Goal: Feedback & Contribution: Leave review/rating

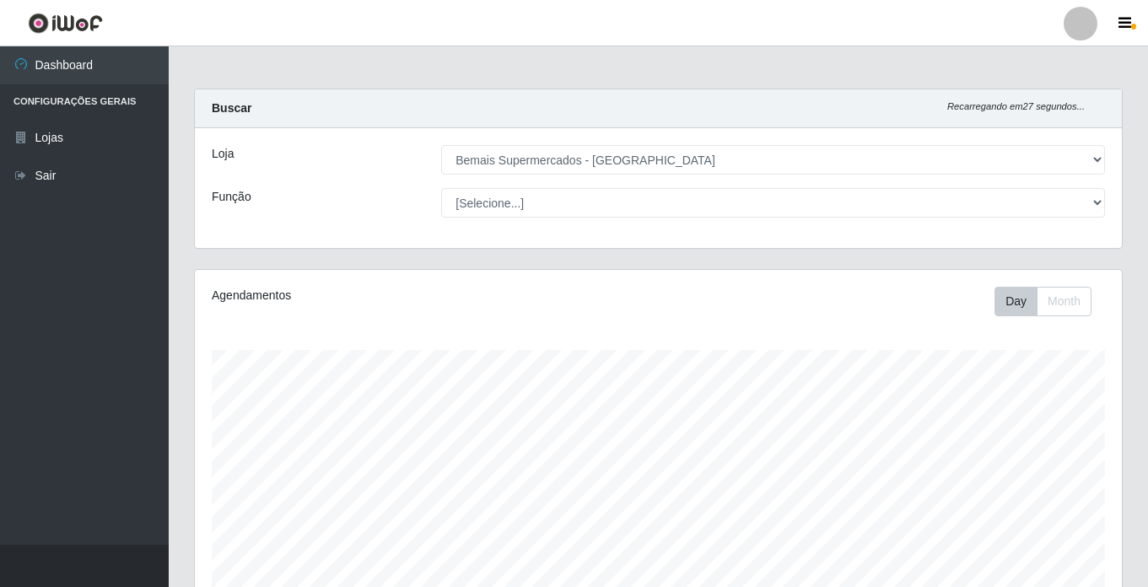
select select "250"
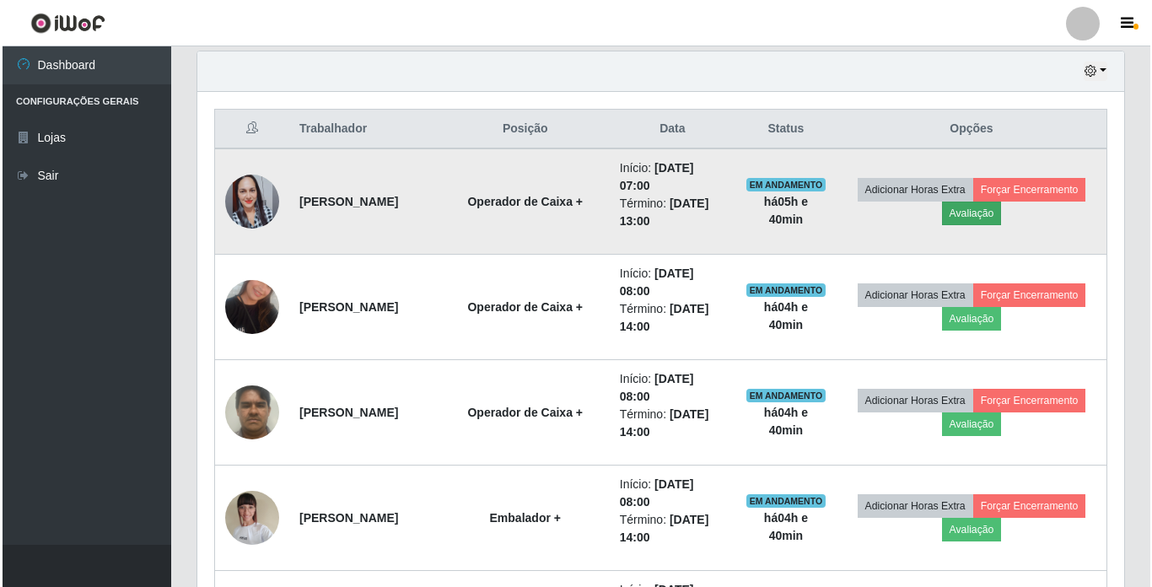
scroll to position [350, 927]
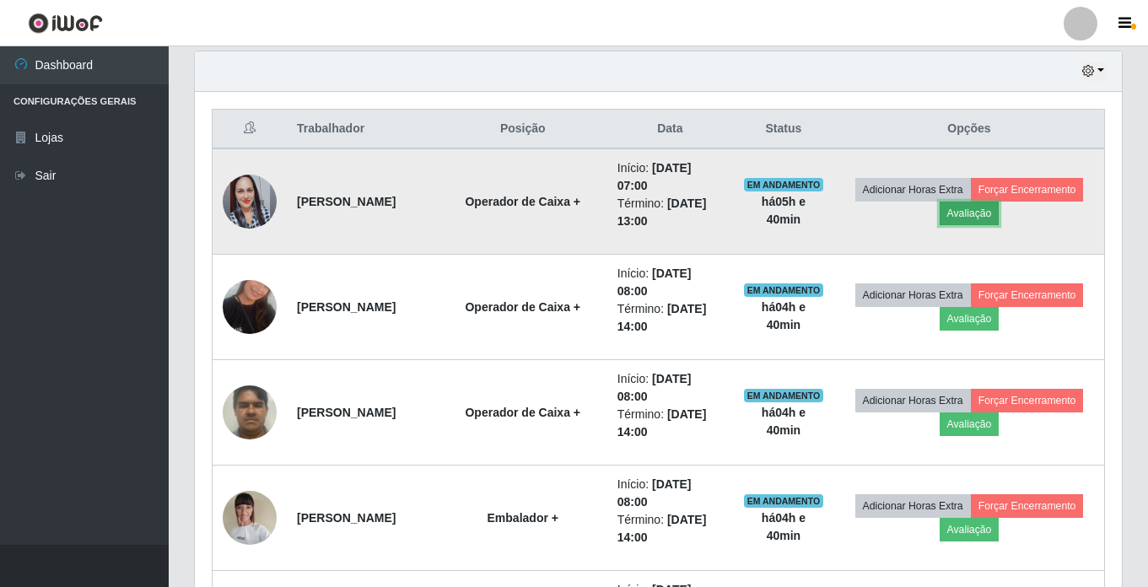
click at [999, 224] on button "Avaliação" at bounding box center [969, 214] width 60 height 24
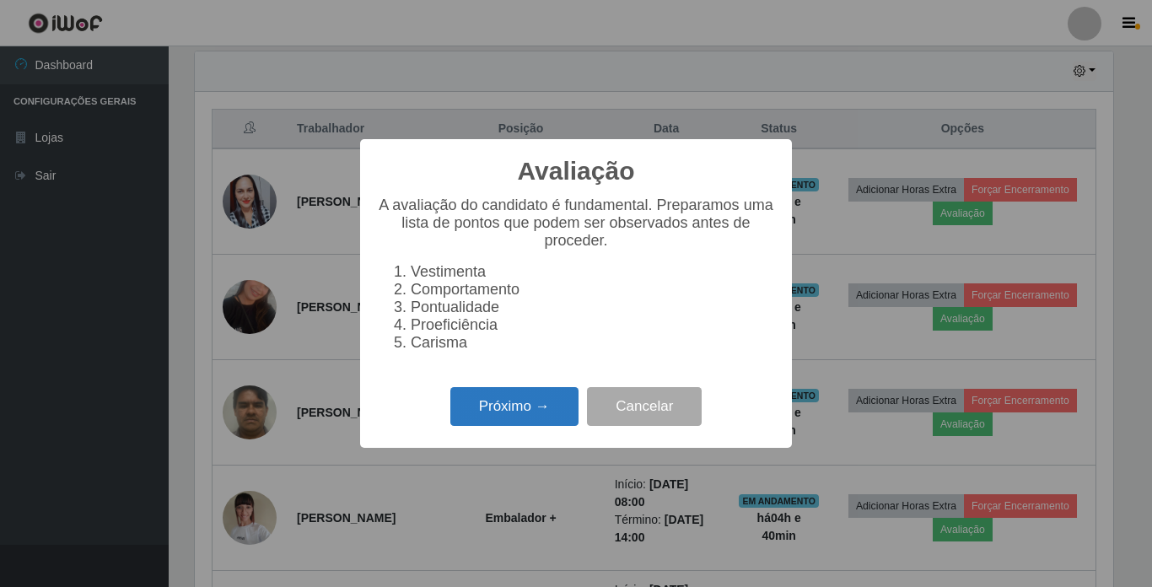
click at [483, 410] on button "Próximo →" at bounding box center [514, 407] width 128 height 40
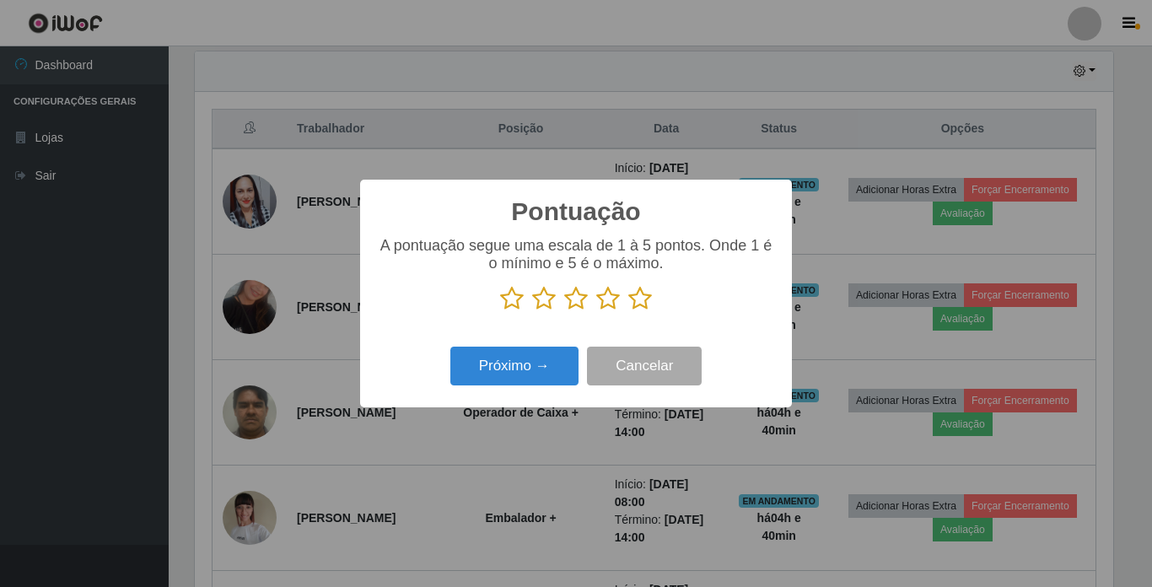
scroll to position [842827, 842259]
click at [642, 292] on icon at bounding box center [640, 298] width 24 height 25
click at [628, 311] on input "radio" at bounding box center [628, 311] width 0 height 0
click at [553, 352] on button "Próximo →" at bounding box center [514, 367] width 128 height 40
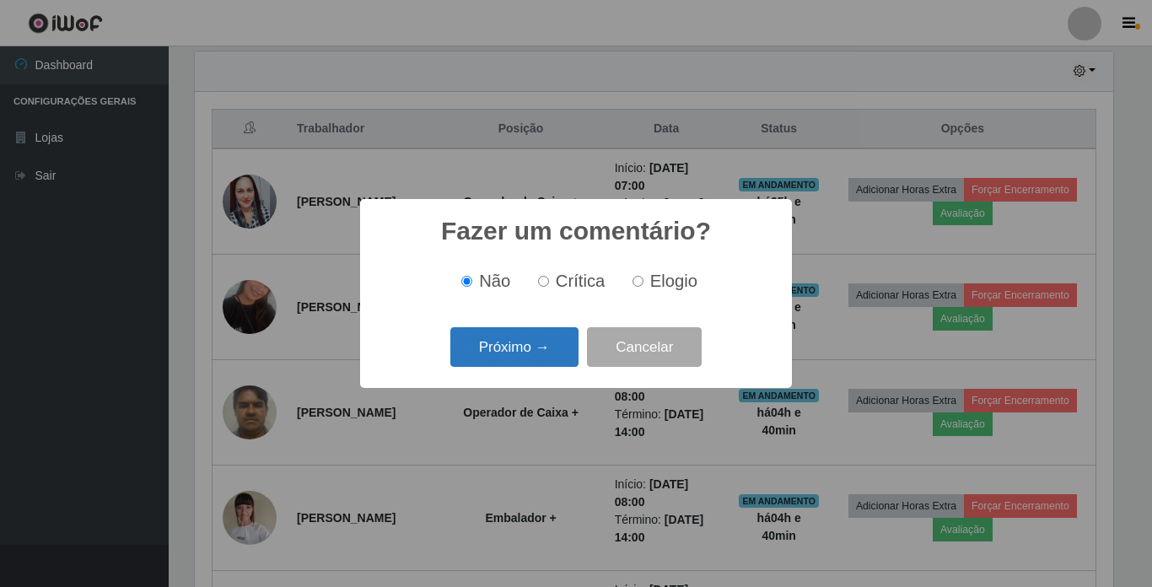
click at [554, 352] on button "Próximo →" at bounding box center [514, 347] width 128 height 40
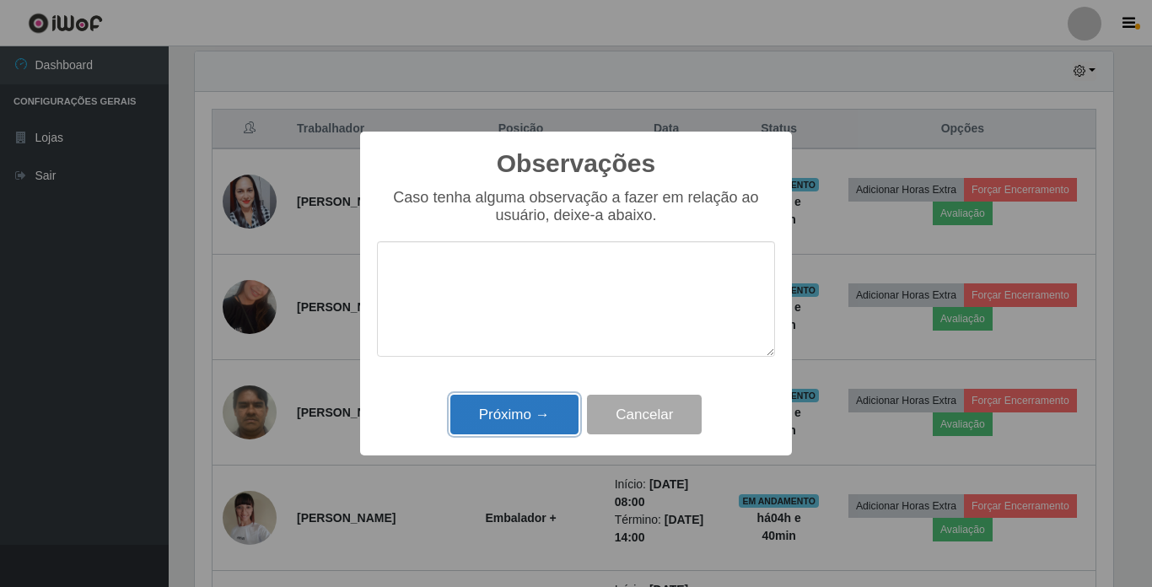
click at [544, 424] on button "Próximo →" at bounding box center [514, 415] width 128 height 40
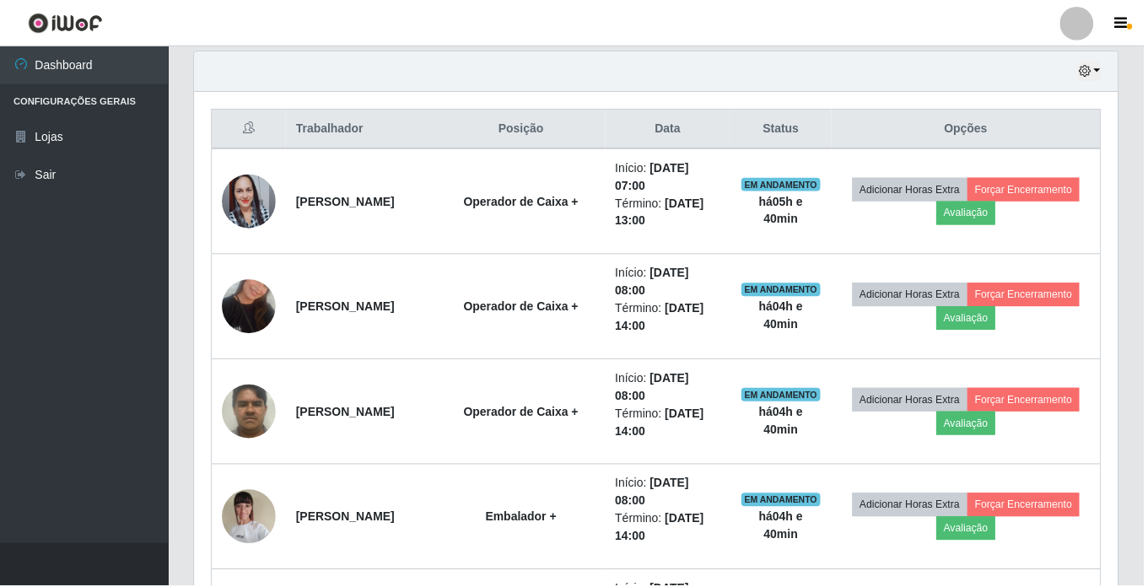
scroll to position [350, 927]
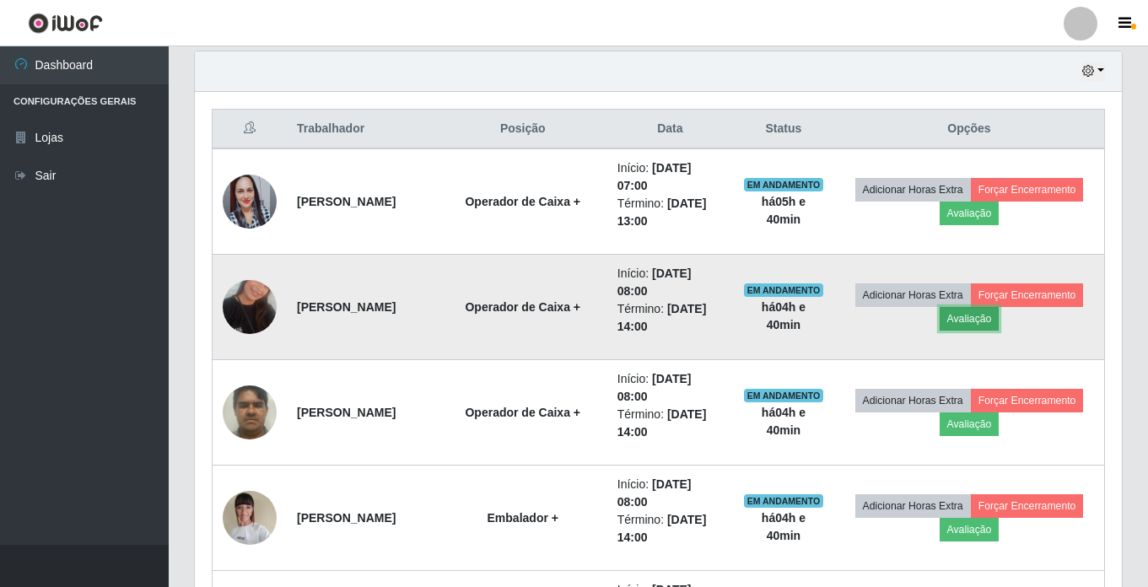
click at [999, 327] on button "Avaliação" at bounding box center [969, 319] width 60 height 24
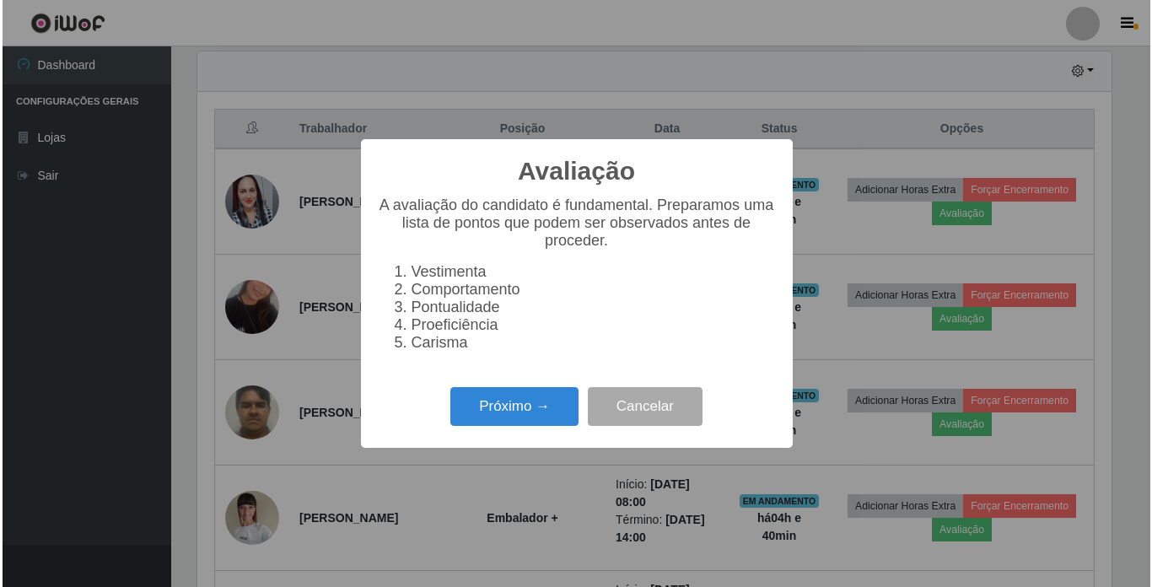
scroll to position [350, 918]
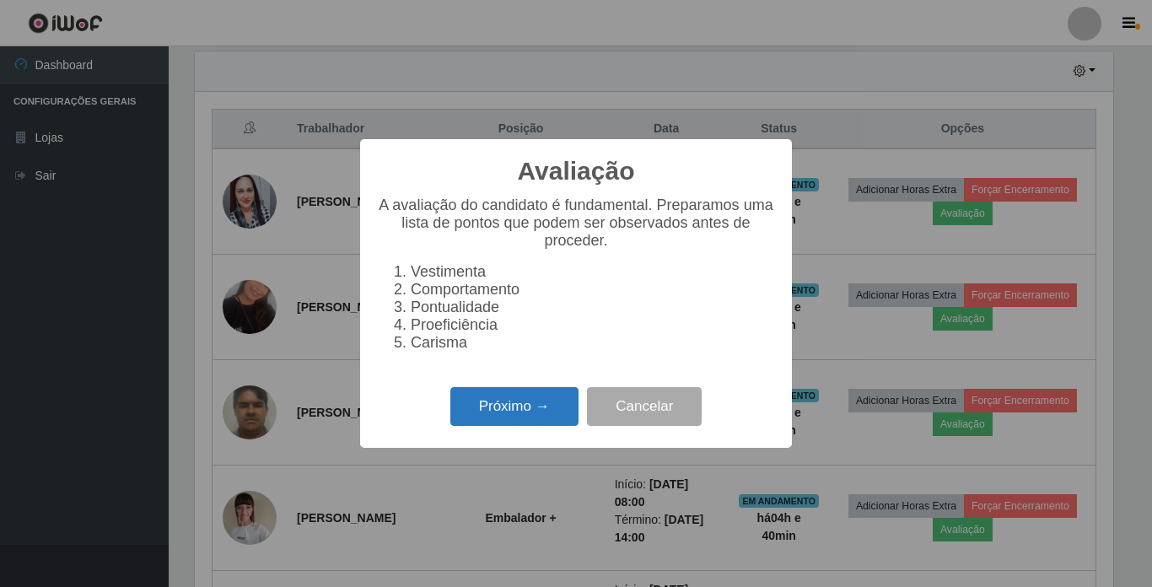
click at [549, 401] on button "Próximo →" at bounding box center [514, 407] width 128 height 40
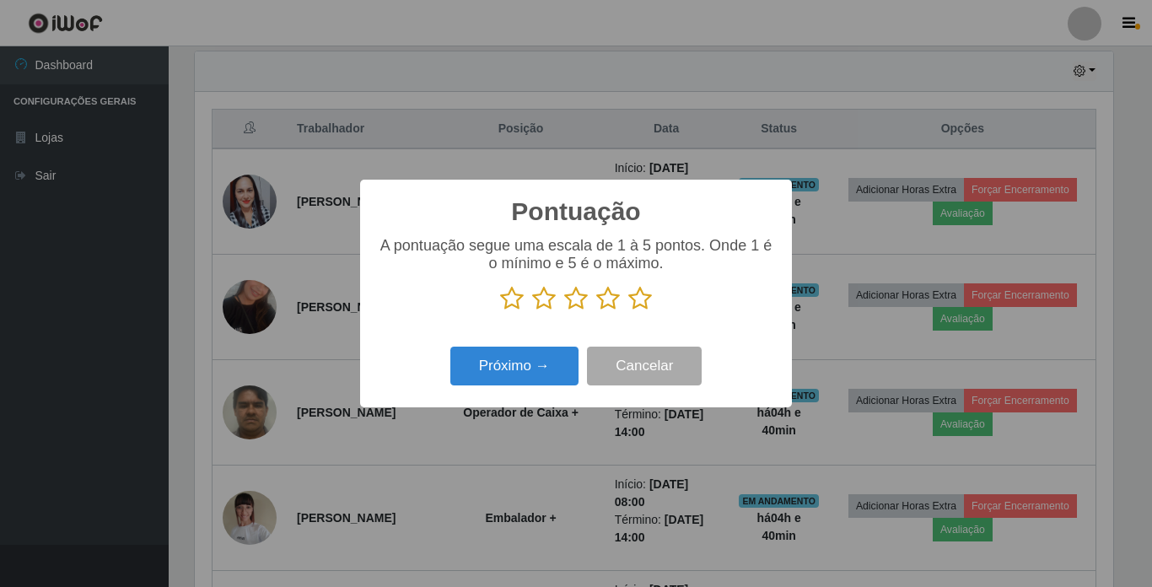
scroll to position [842827, 842259]
click at [629, 302] on icon at bounding box center [640, 298] width 24 height 25
click at [628, 311] on input "radio" at bounding box center [628, 311] width 0 height 0
click at [522, 358] on button "Próximo →" at bounding box center [514, 367] width 128 height 40
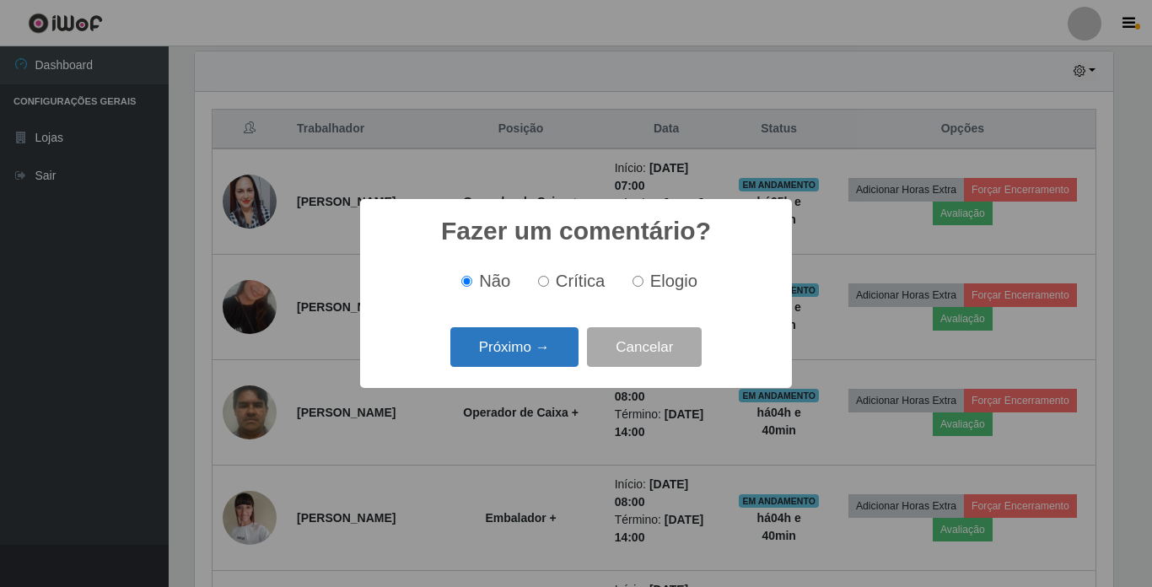
click at [531, 332] on button "Próximo →" at bounding box center [514, 347] width 128 height 40
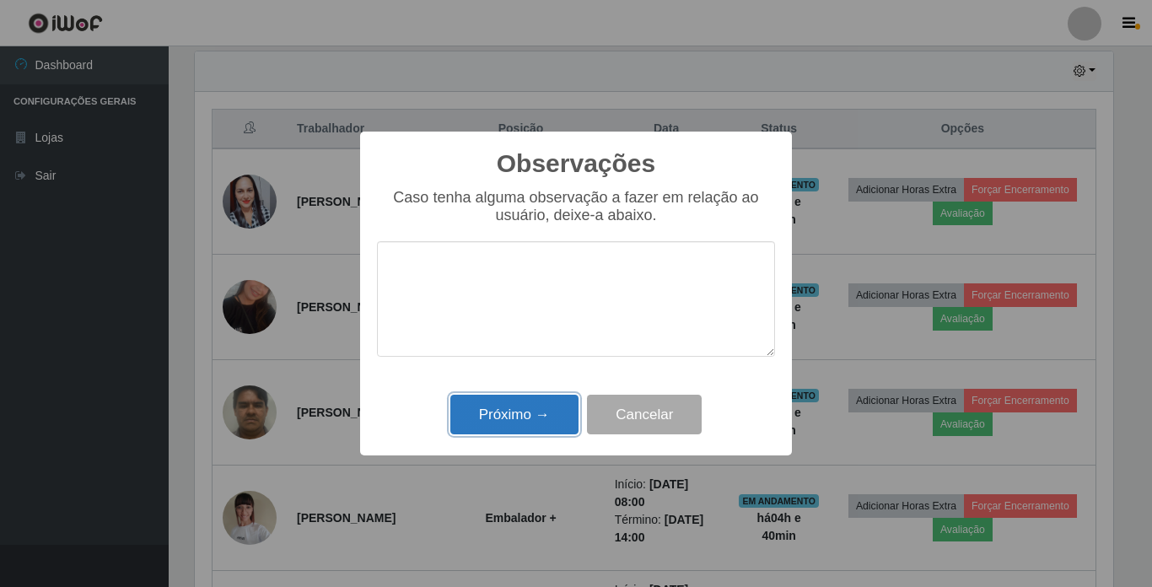
click at [530, 420] on button "Próximo →" at bounding box center [514, 415] width 128 height 40
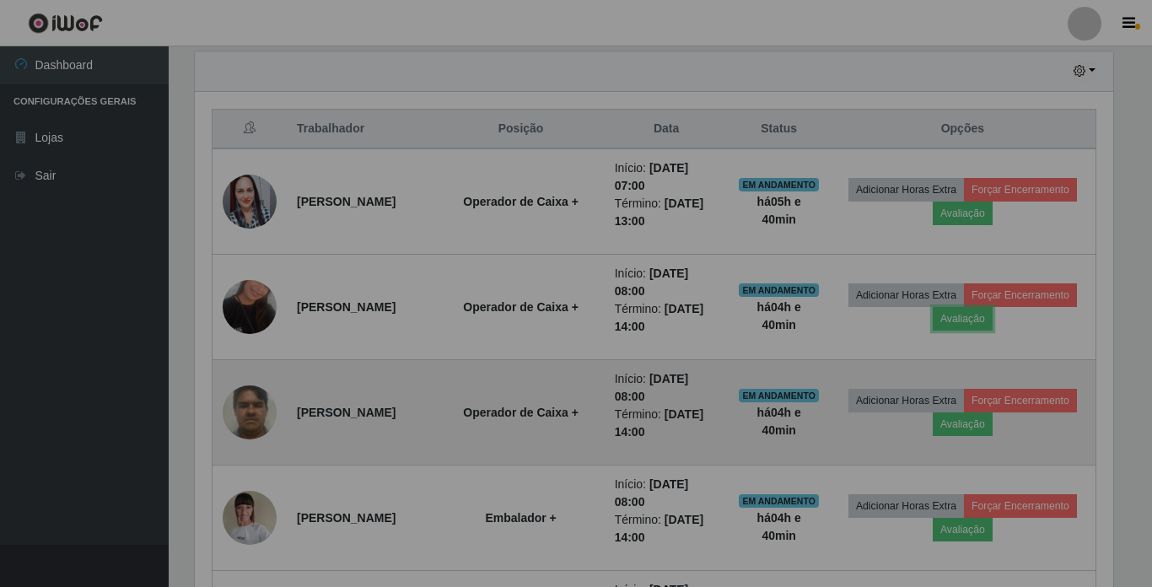
scroll to position [350, 927]
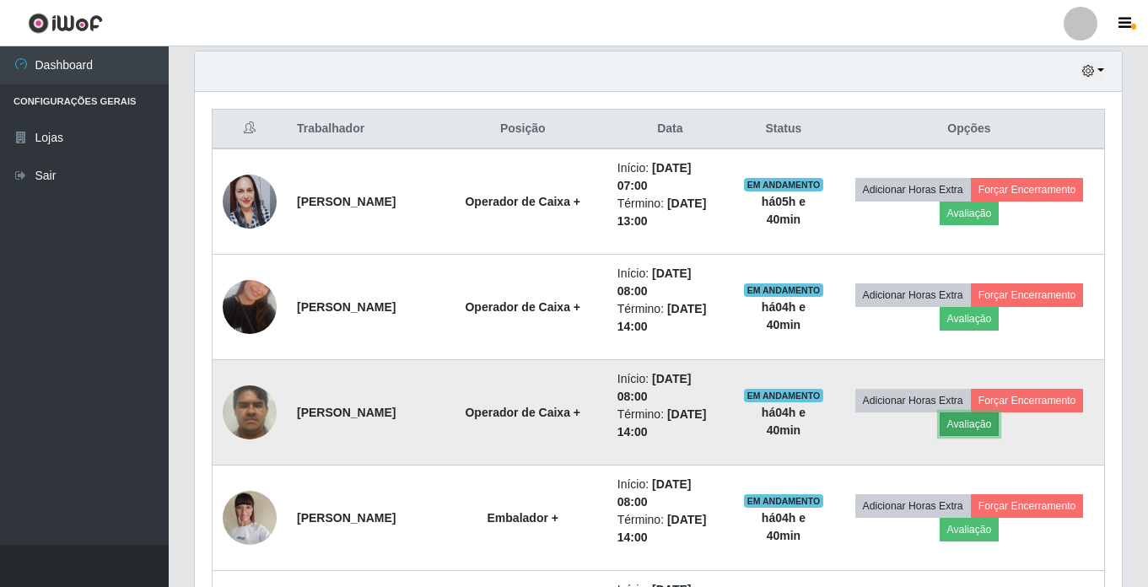
click at [999, 428] on button "Avaliação" at bounding box center [969, 424] width 60 height 24
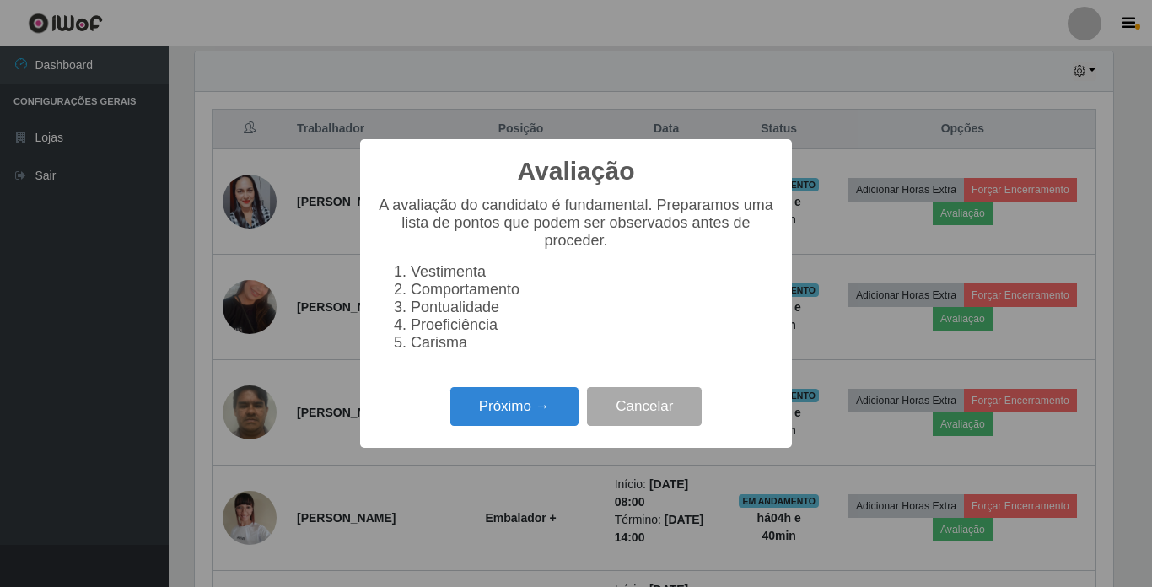
scroll to position [350, 918]
click at [525, 427] on button "Próximo →" at bounding box center [514, 407] width 128 height 40
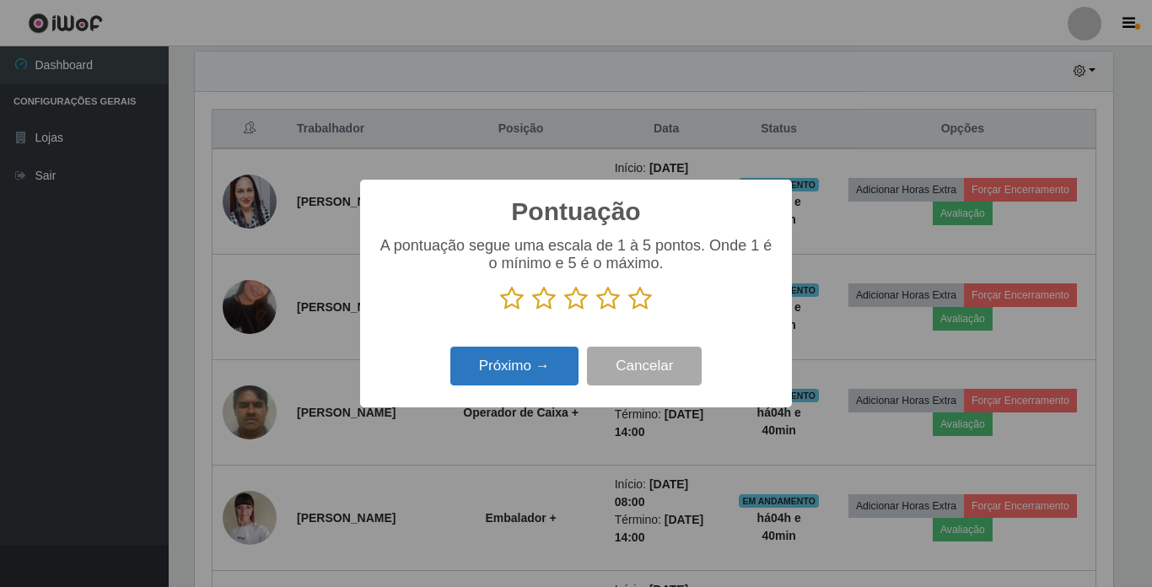
scroll to position [842827, 842259]
click at [581, 302] on icon at bounding box center [576, 298] width 24 height 25
click at [564, 311] on input "radio" at bounding box center [564, 311] width 0 height 0
click at [525, 382] on button "Próximo →" at bounding box center [514, 367] width 128 height 40
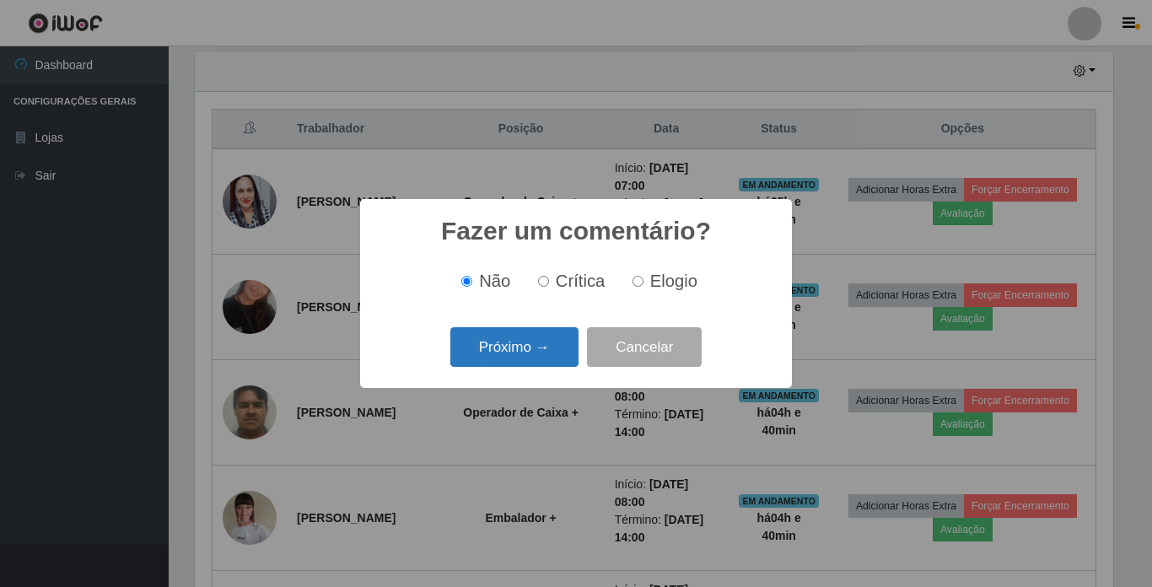
click at [557, 341] on button "Próximo →" at bounding box center [514, 347] width 128 height 40
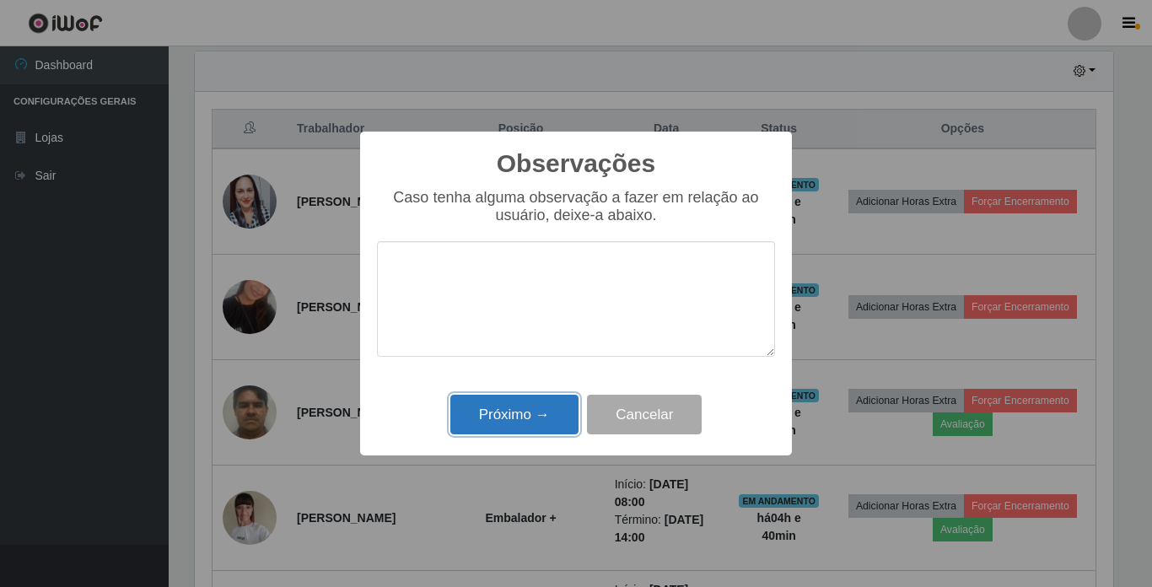
click at [531, 422] on button "Próximo →" at bounding box center [514, 415] width 128 height 40
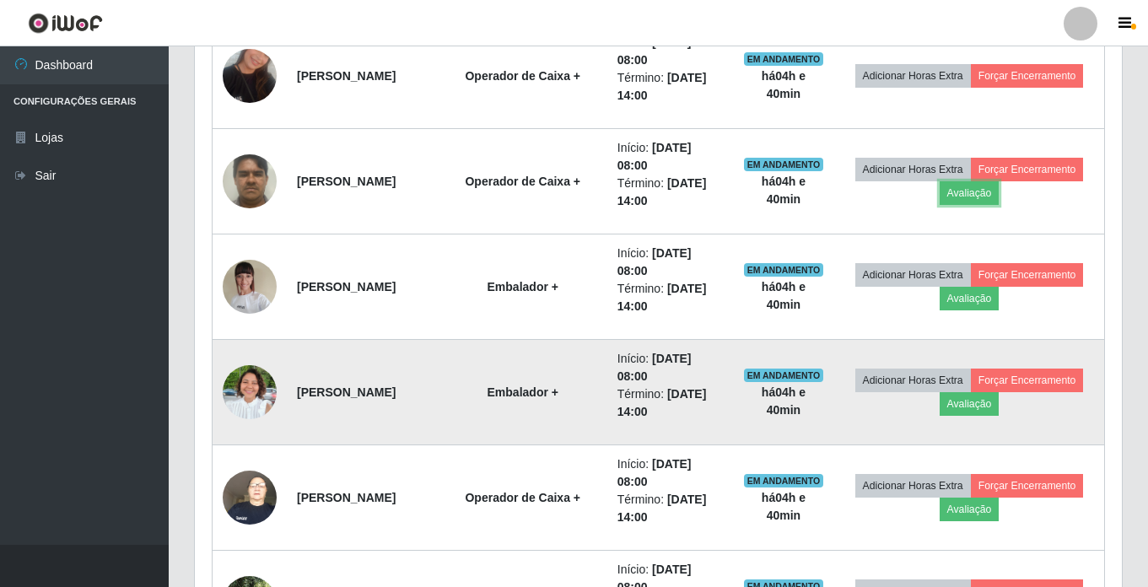
scroll to position [843, 0]
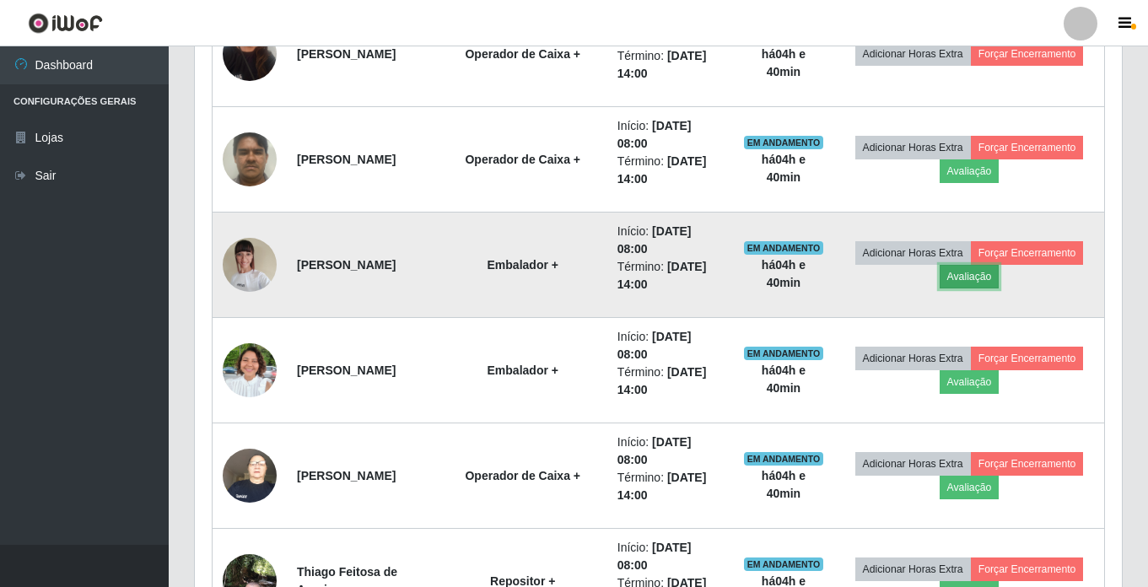
click at [999, 287] on button "Avaliação" at bounding box center [969, 277] width 60 height 24
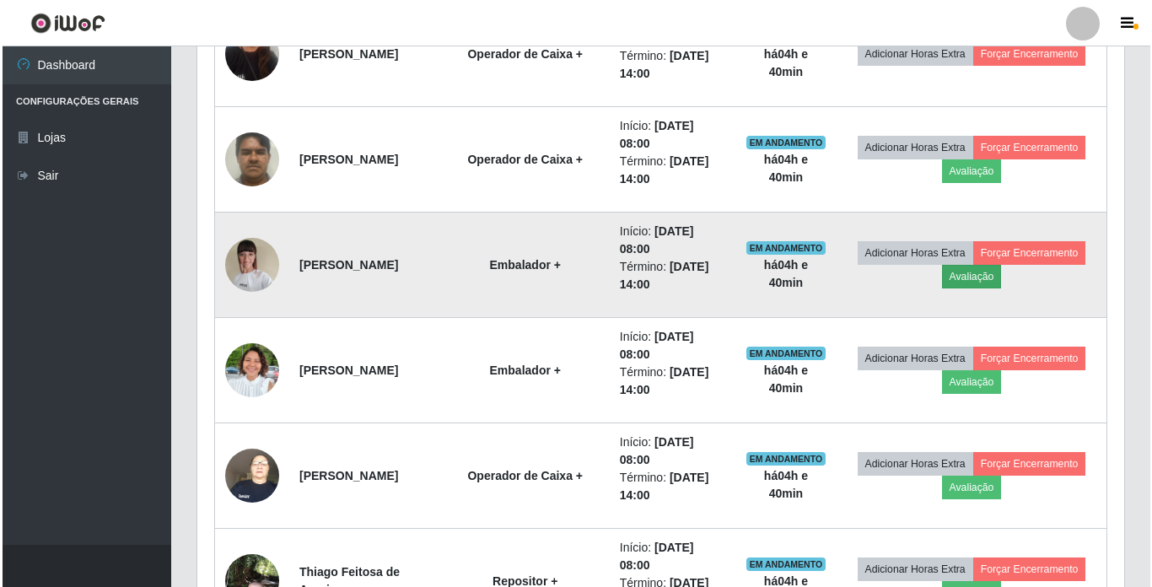
scroll to position [350, 918]
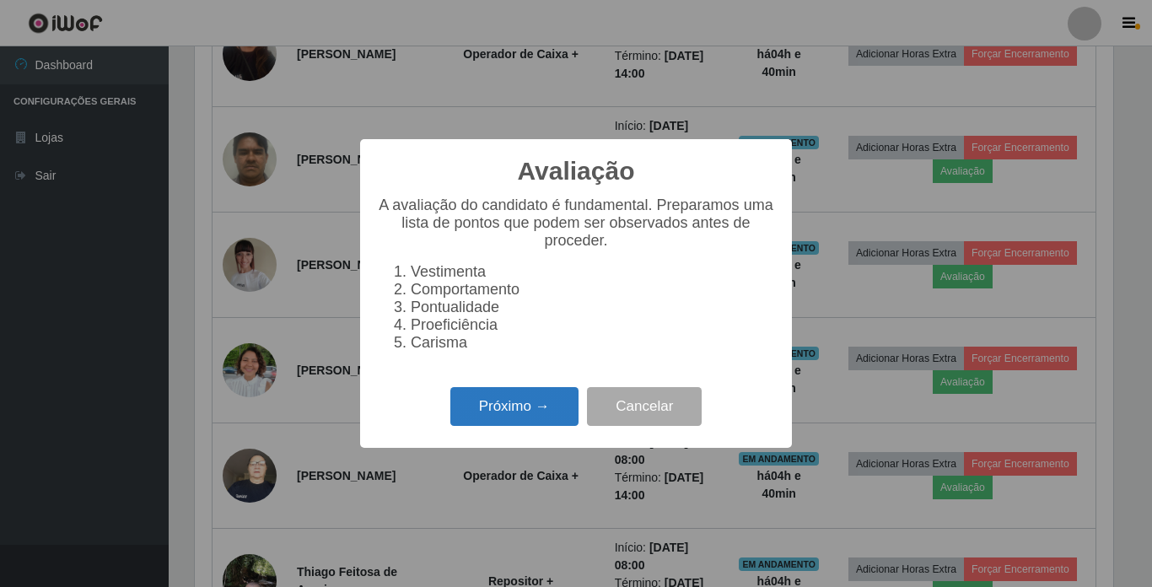
click at [522, 408] on button "Próximo →" at bounding box center [514, 407] width 128 height 40
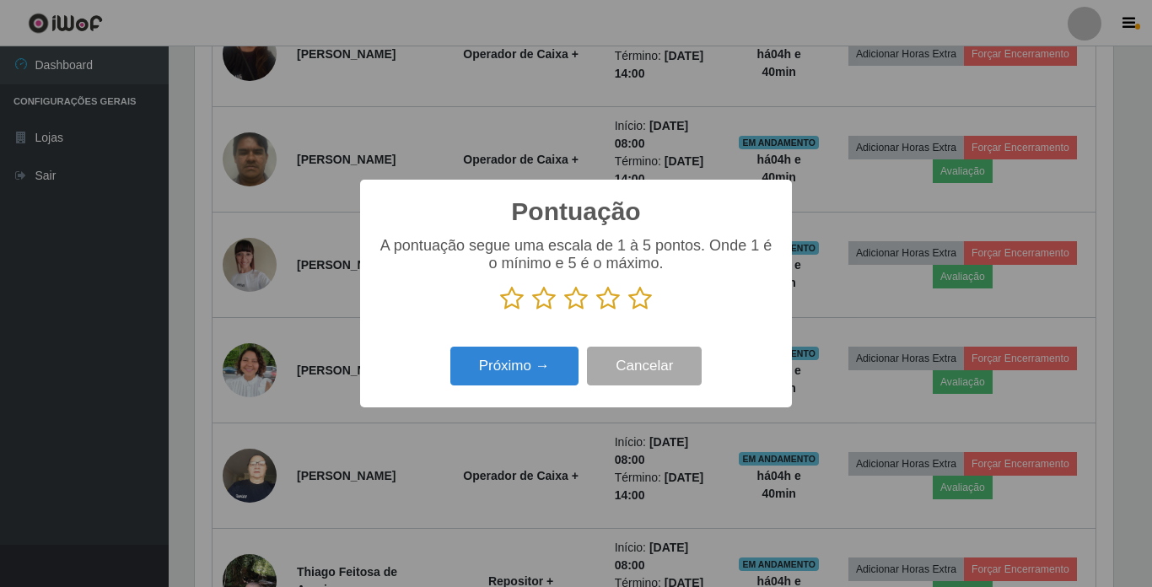
scroll to position [842827, 842259]
drag, startPoint x: 645, startPoint y: 300, endPoint x: 613, endPoint y: 314, distance: 34.8
click at [643, 302] on icon at bounding box center [640, 298] width 24 height 25
click at [628, 311] on input "radio" at bounding box center [628, 311] width 0 height 0
click at [521, 351] on button "Próximo →" at bounding box center [514, 367] width 128 height 40
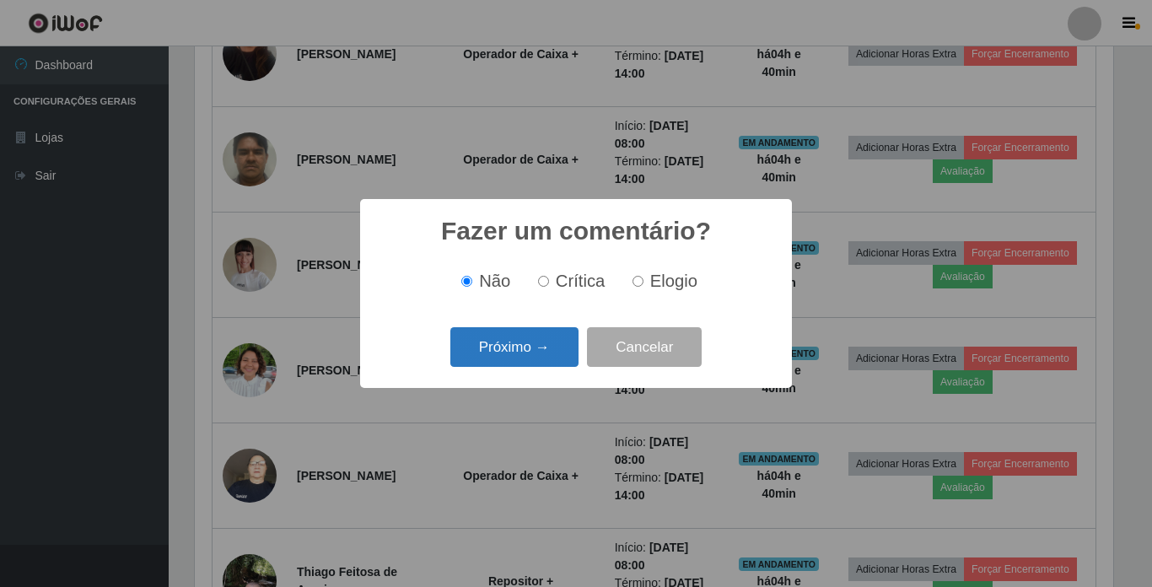
click at [524, 339] on button "Próximo →" at bounding box center [514, 347] width 128 height 40
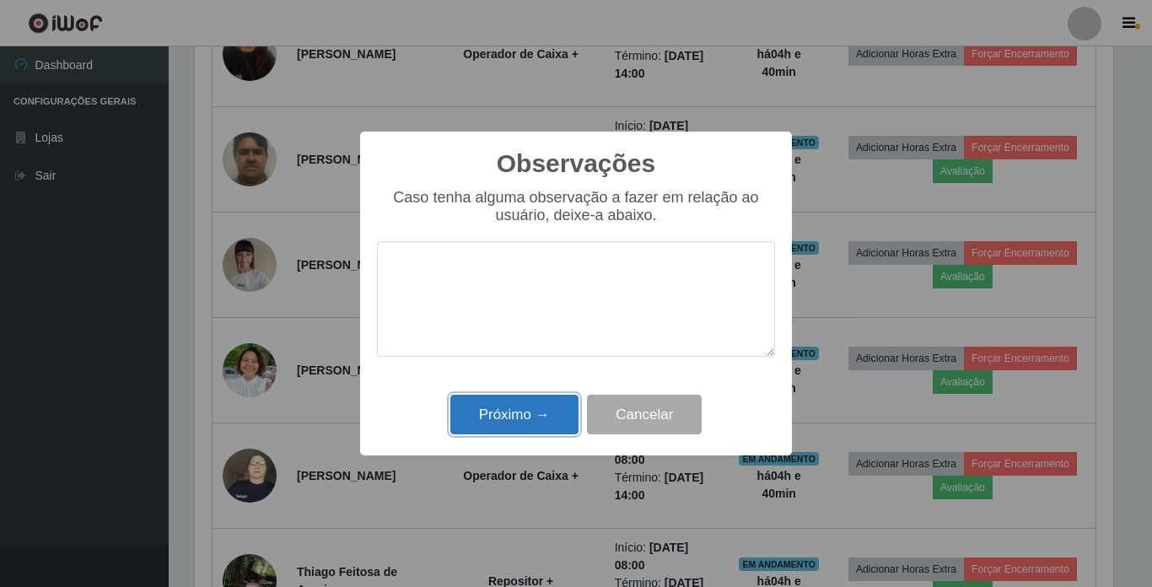
click at [530, 404] on button "Próximo →" at bounding box center [514, 415] width 128 height 40
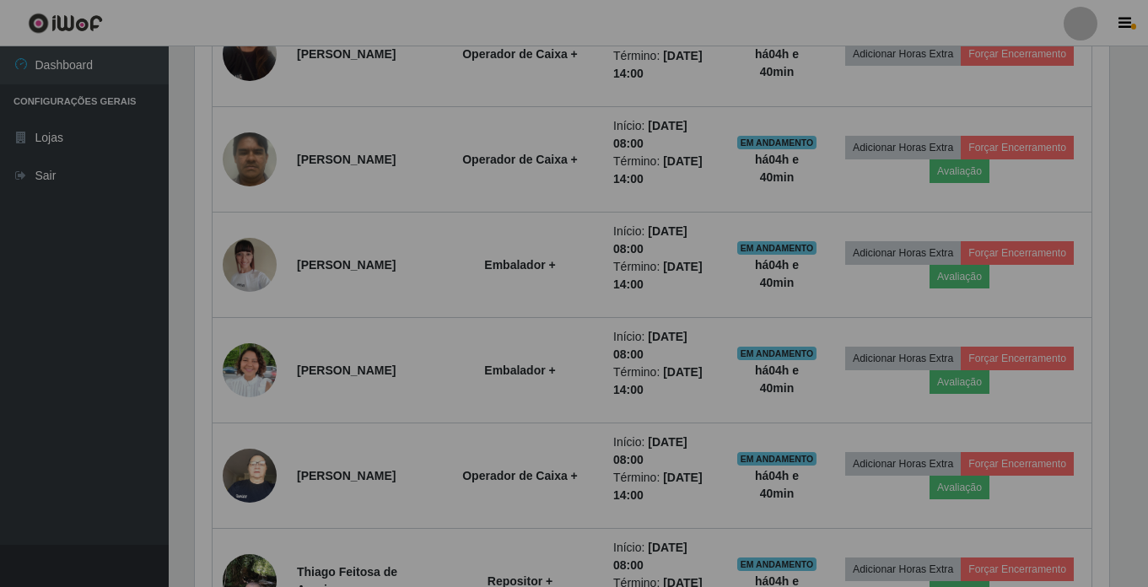
scroll to position [350, 927]
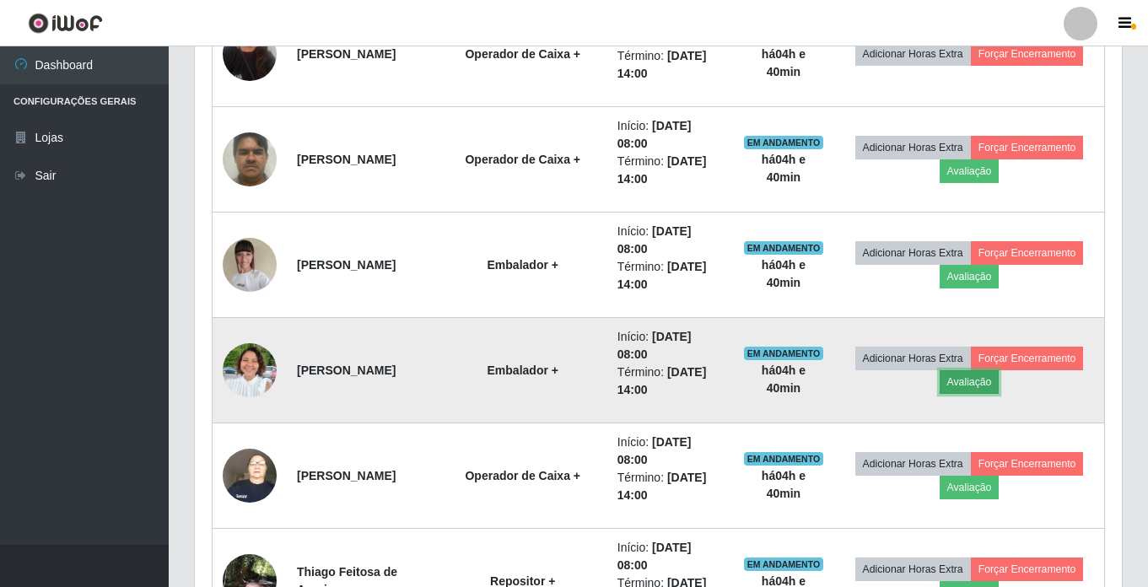
click at [999, 385] on button "Avaliação" at bounding box center [969, 382] width 60 height 24
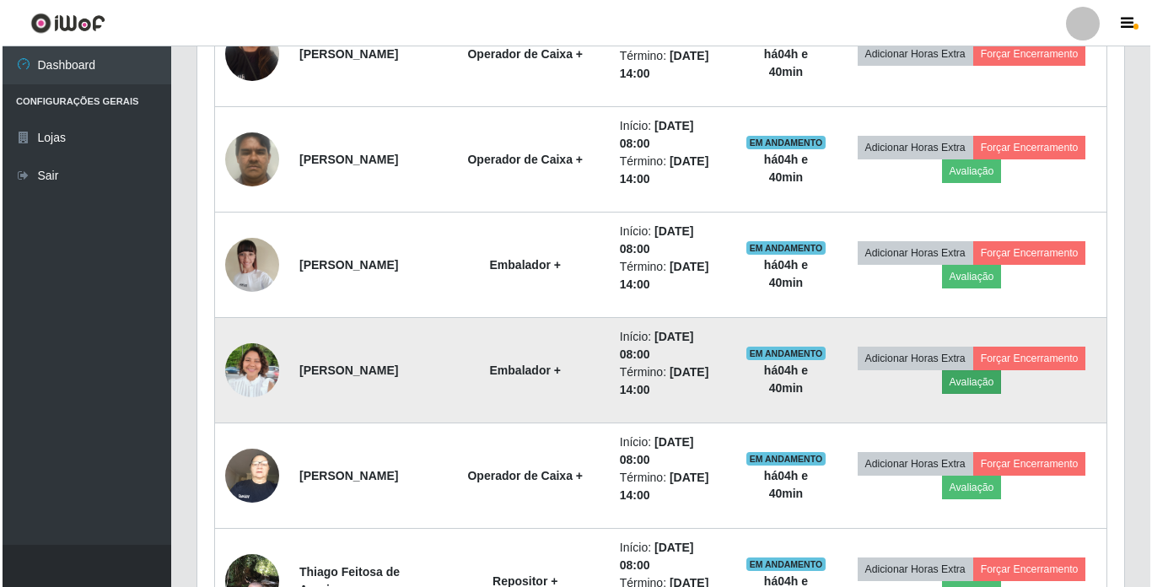
scroll to position [350, 918]
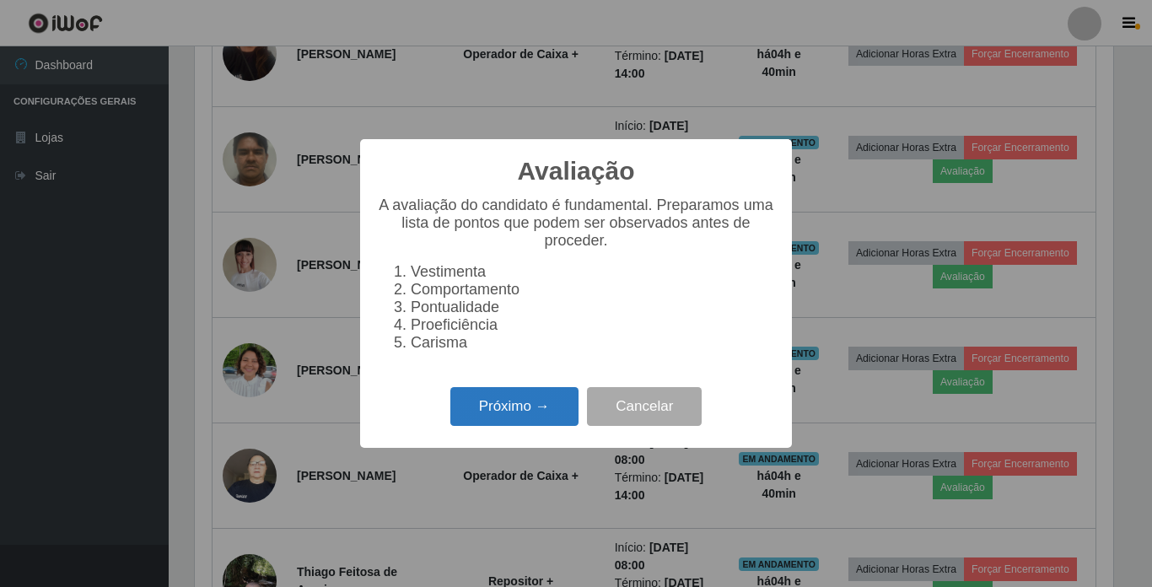
click at [531, 397] on button "Próximo →" at bounding box center [514, 407] width 128 height 40
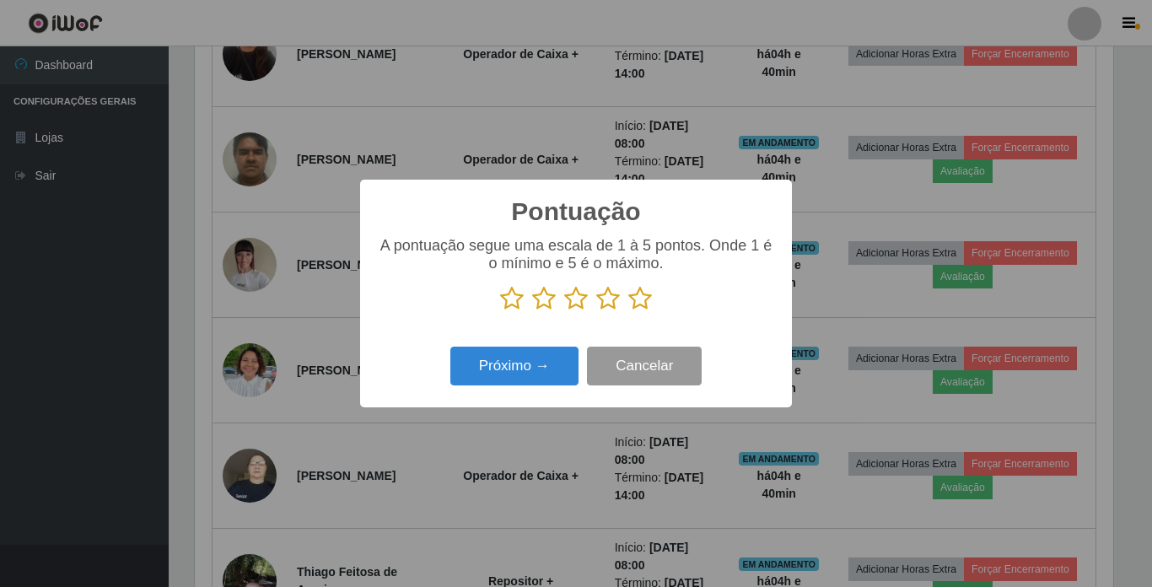
scroll to position [842827, 842259]
click at [639, 296] on icon at bounding box center [640, 298] width 24 height 25
click at [628, 311] on input "radio" at bounding box center [628, 311] width 0 height 0
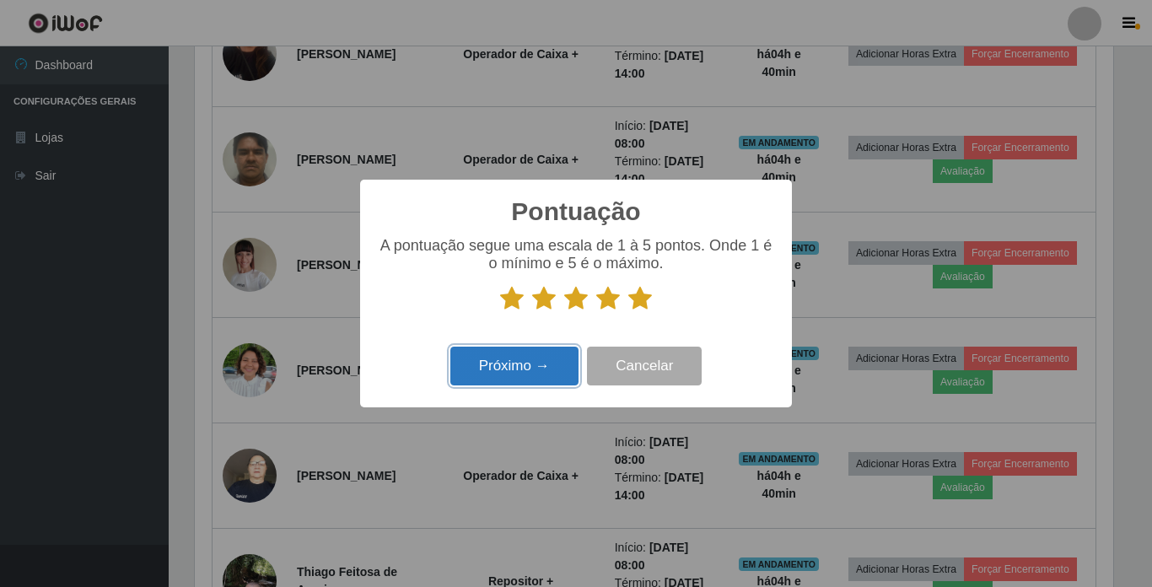
click at [516, 361] on button "Próximo →" at bounding box center [514, 367] width 128 height 40
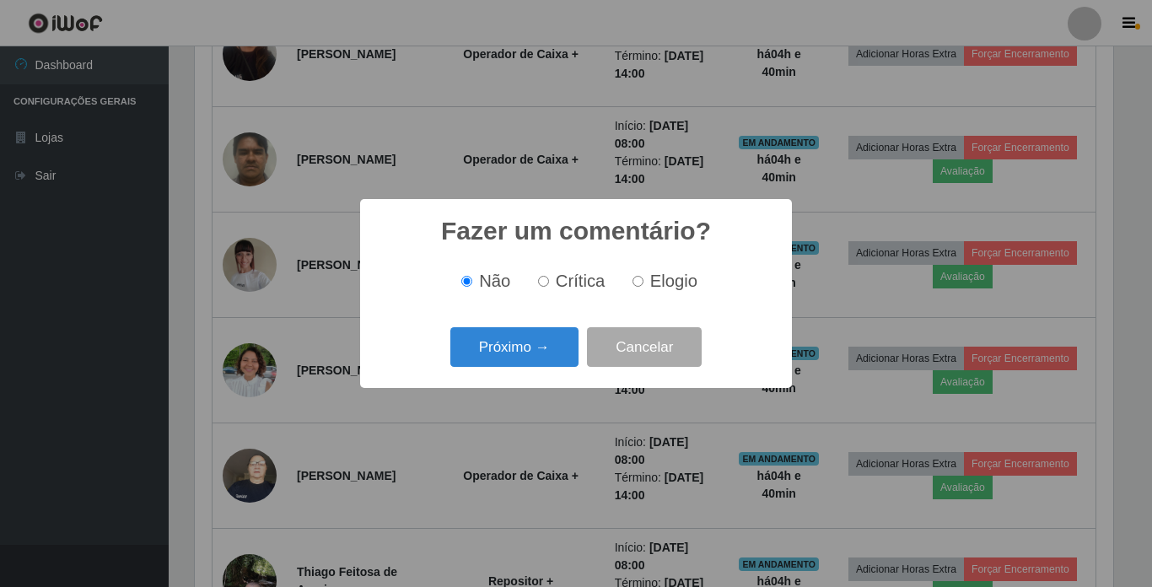
click at [516, 361] on button "Próximo →" at bounding box center [514, 347] width 128 height 40
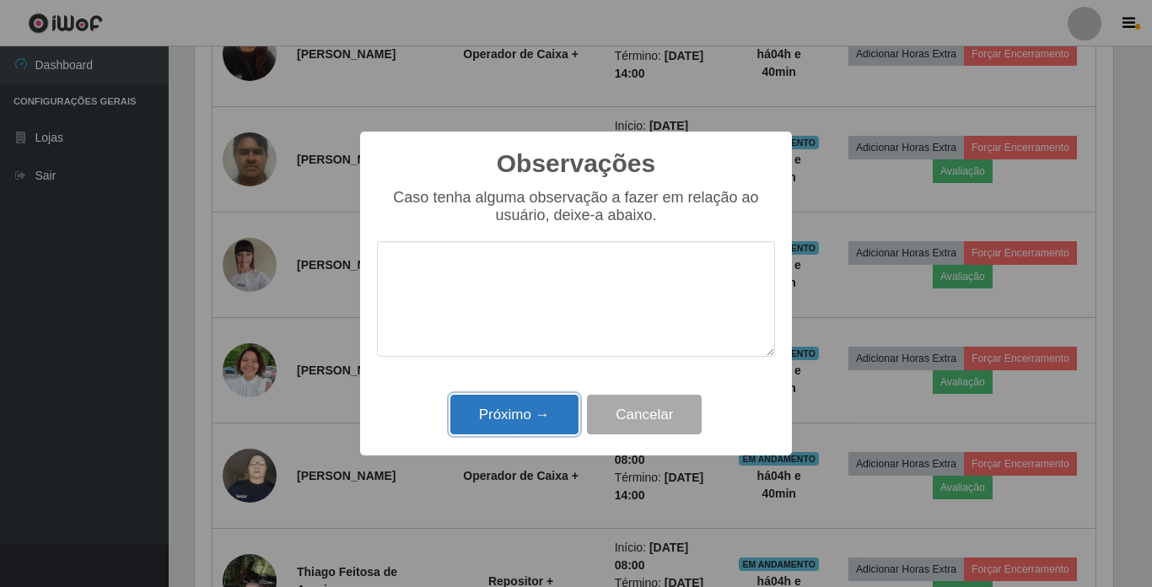
click at [528, 409] on button "Próximo →" at bounding box center [514, 415] width 128 height 40
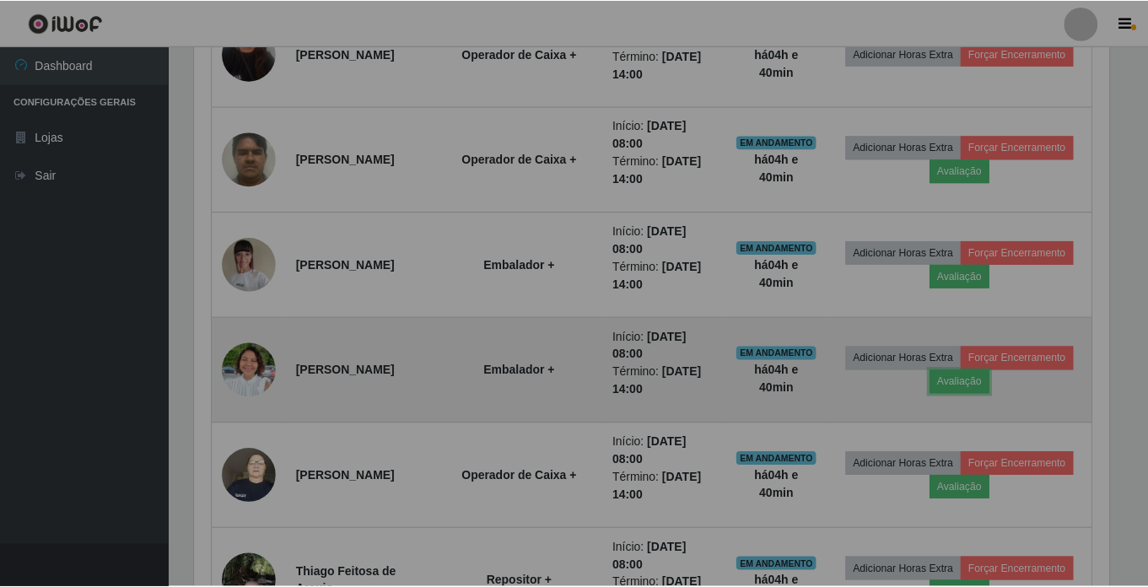
scroll to position [0, 0]
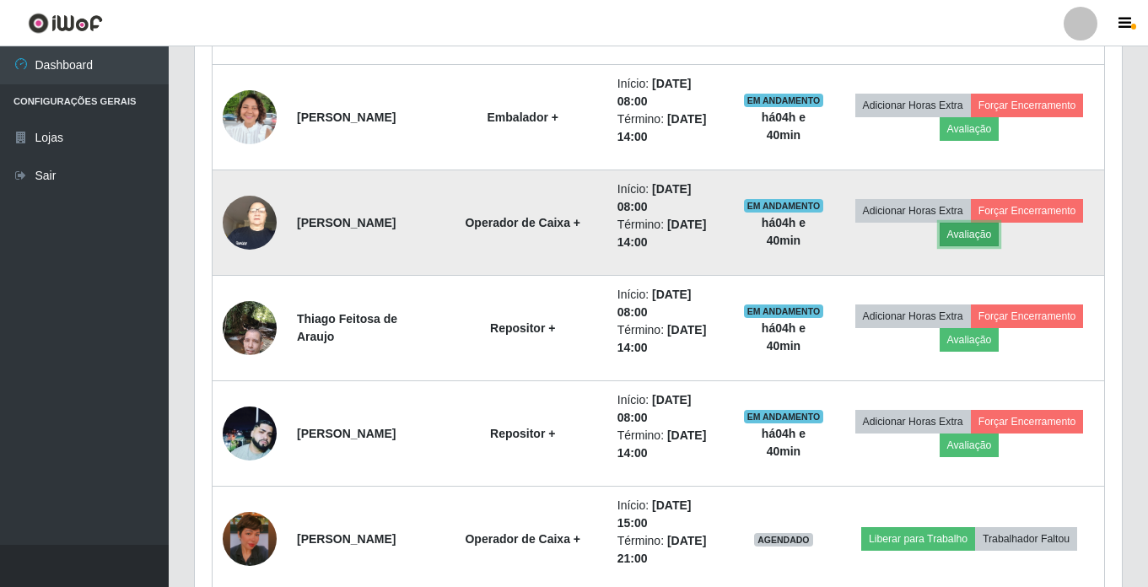
click at [999, 237] on button "Avaliação" at bounding box center [969, 235] width 60 height 24
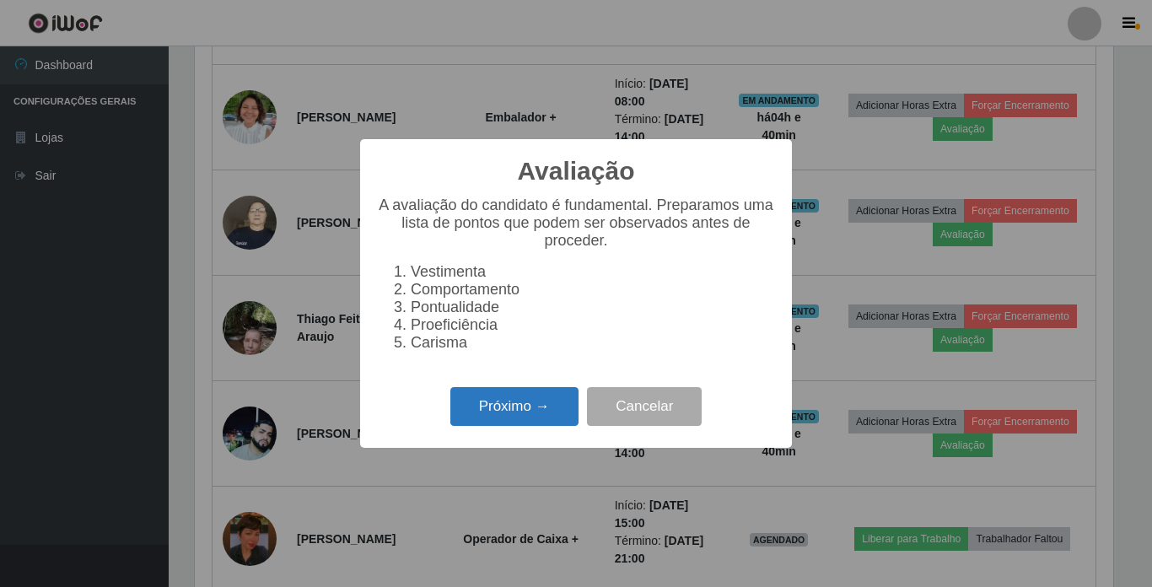
click at [488, 423] on button "Próximo →" at bounding box center [514, 407] width 128 height 40
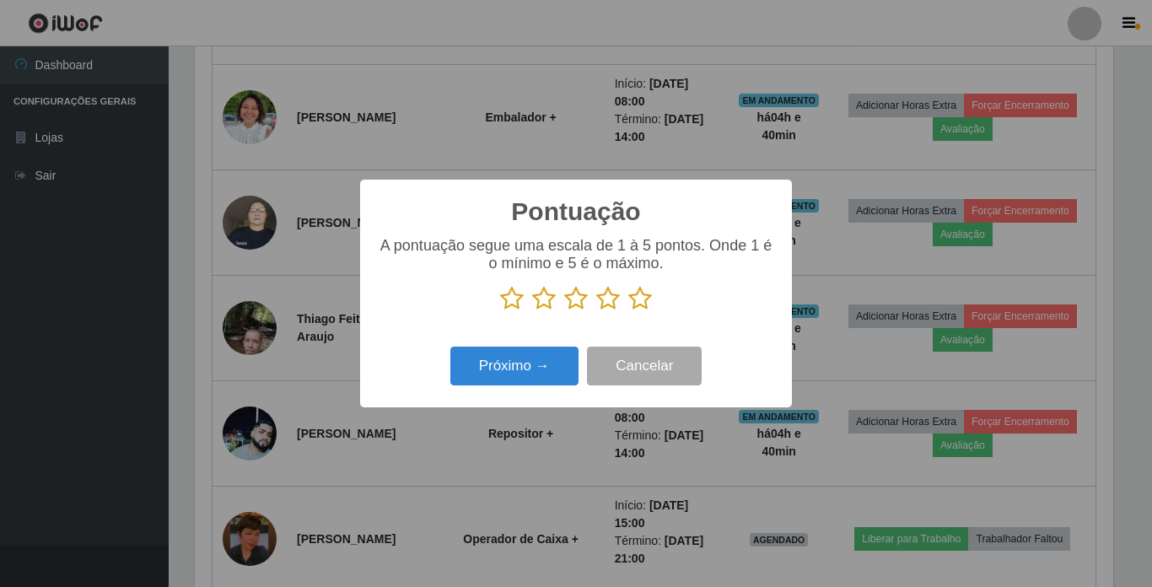
click at [641, 297] on icon at bounding box center [640, 298] width 24 height 25
click at [628, 311] on input "radio" at bounding box center [628, 311] width 0 height 0
click at [517, 364] on button "Próximo →" at bounding box center [514, 367] width 128 height 40
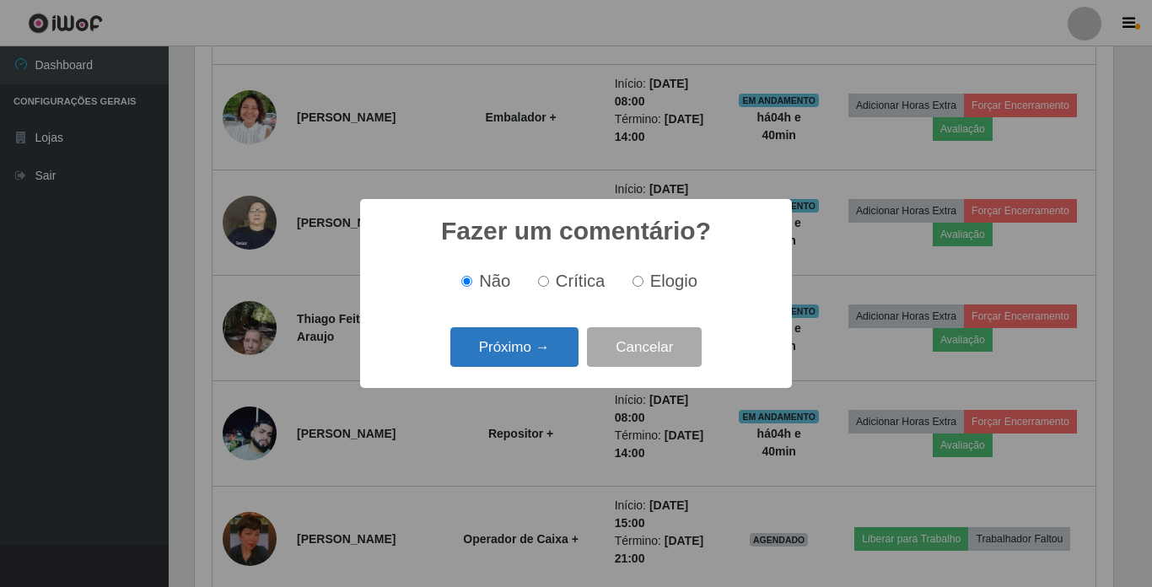
click at [523, 349] on button "Próximo →" at bounding box center [514, 347] width 128 height 40
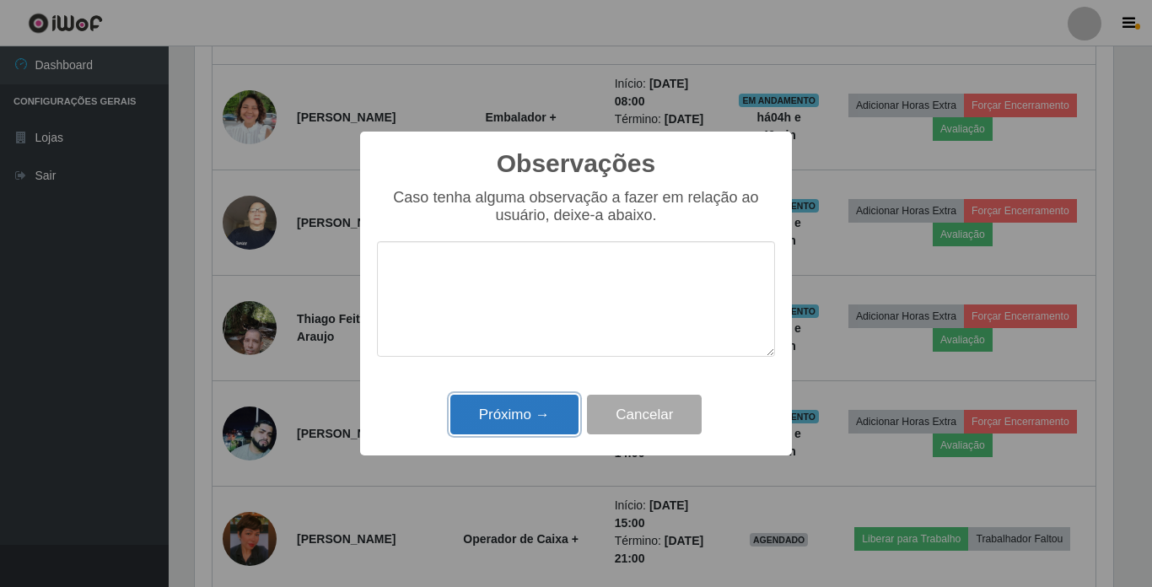
click at [523, 412] on button "Próximo →" at bounding box center [514, 415] width 128 height 40
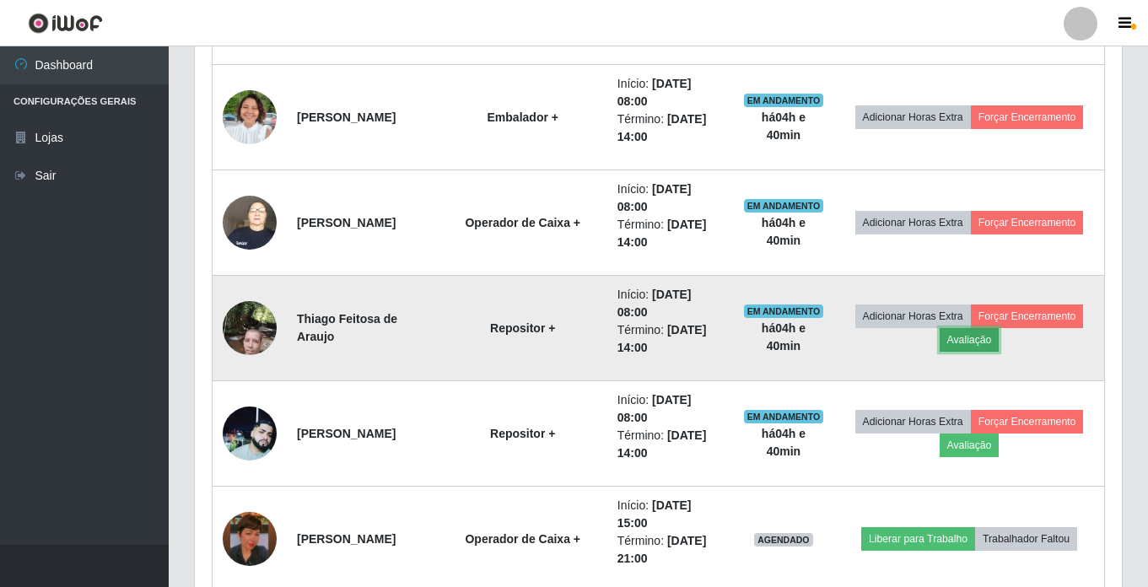
click at [999, 344] on button "Avaliação" at bounding box center [969, 340] width 60 height 24
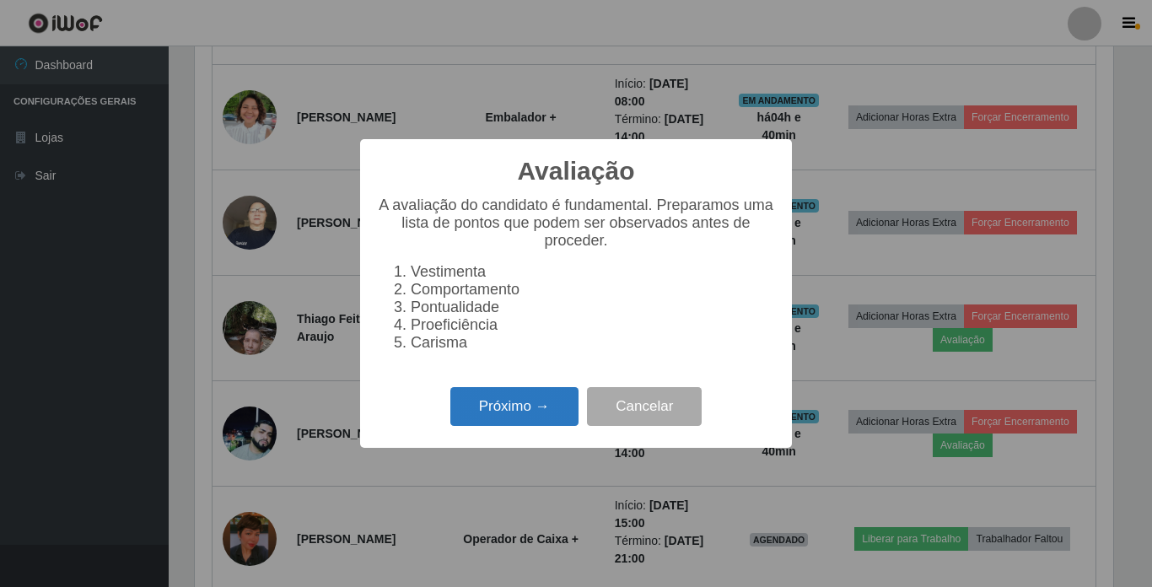
click at [539, 411] on button "Próximo →" at bounding box center [514, 407] width 128 height 40
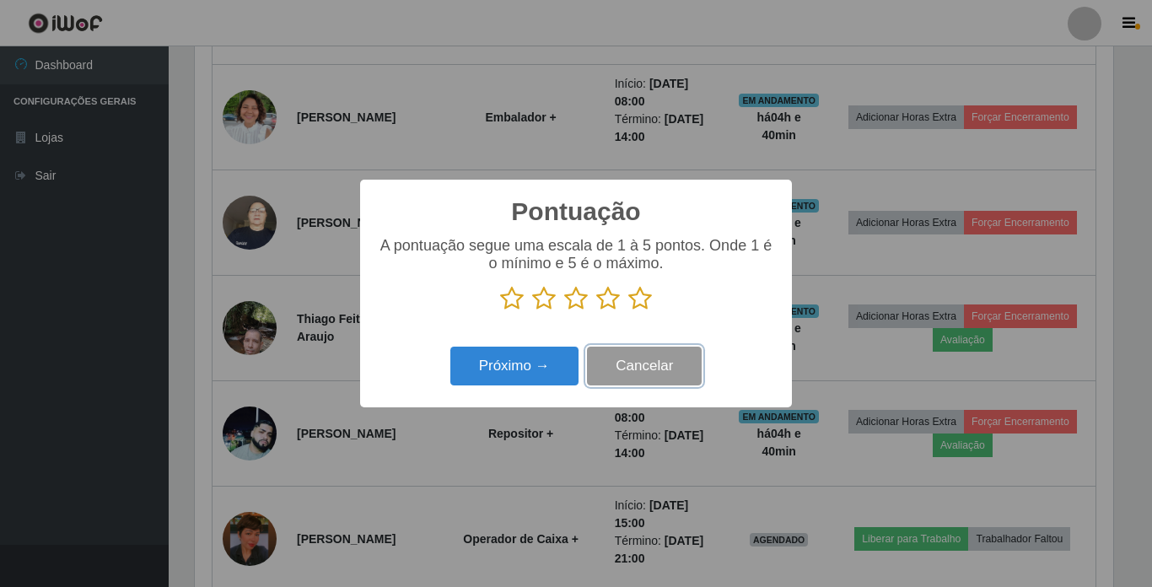
click at [625, 373] on button "Cancelar" at bounding box center [644, 367] width 115 height 40
